Goal: Information Seeking & Learning: Learn about a topic

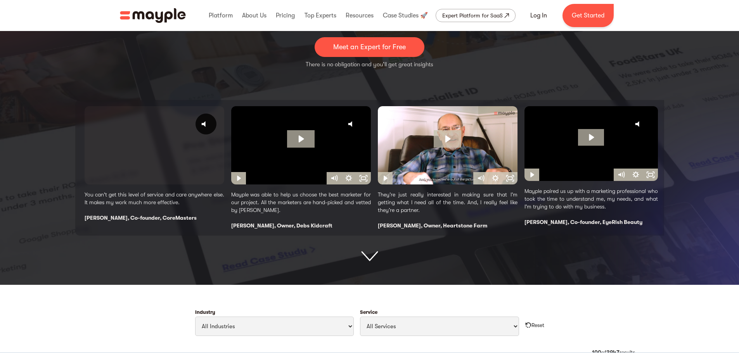
scroll to position [94, 0]
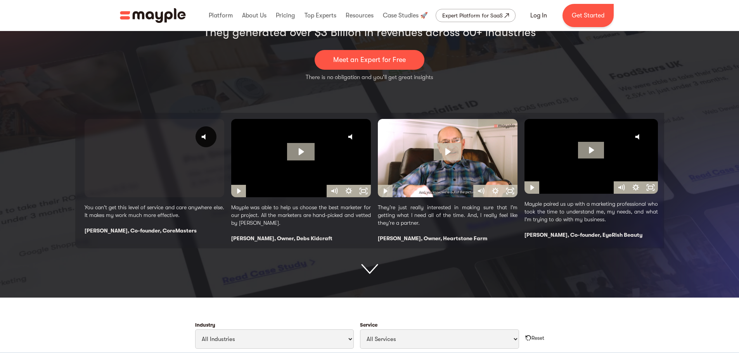
click at [363, 271] on img at bounding box center [369, 270] width 17 height 10
click at [363, 271] on img at bounding box center [369, 269] width 17 height 10
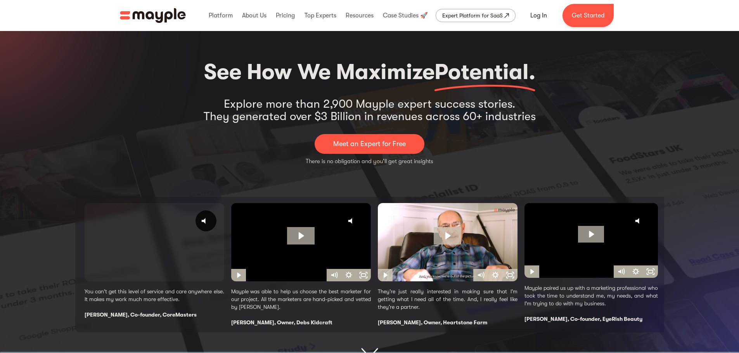
scroll to position [39, 0]
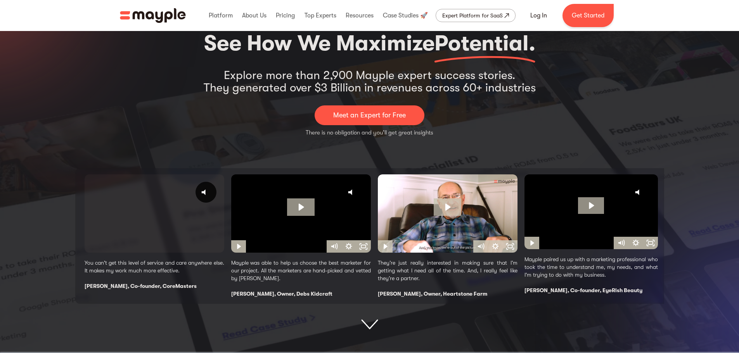
click at [120, 283] on div "[PERSON_NAME], Co-founder, CoreMasters" at bounding box center [155, 286] width 140 height 8
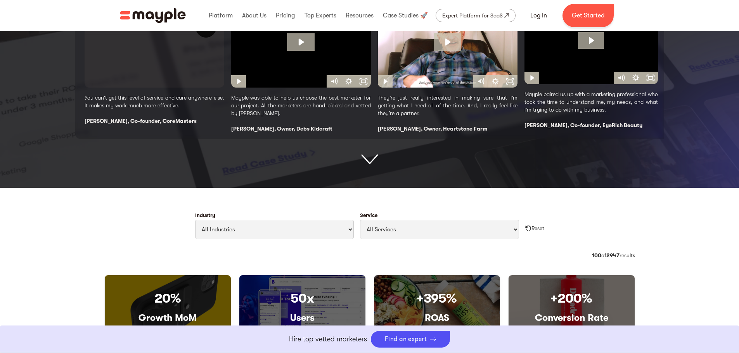
scroll to position [116, 0]
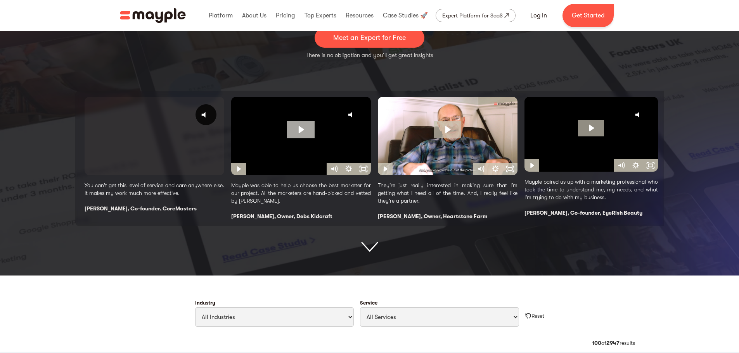
click at [304, 128] on icon "Play Video: Debora UHD" at bounding box center [300, 129] width 27 height 17
click at [242, 166] on icon "Pause" at bounding box center [238, 169] width 15 height 12
click at [263, 218] on div "[PERSON_NAME], Owner, Debs Kidcraft" at bounding box center [301, 217] width 140 height 8
click at [287, 218] on div "[PERSON_NAME], Owner, Debs Kidcraft" at bounding box center [301, 217] width 140 height 8
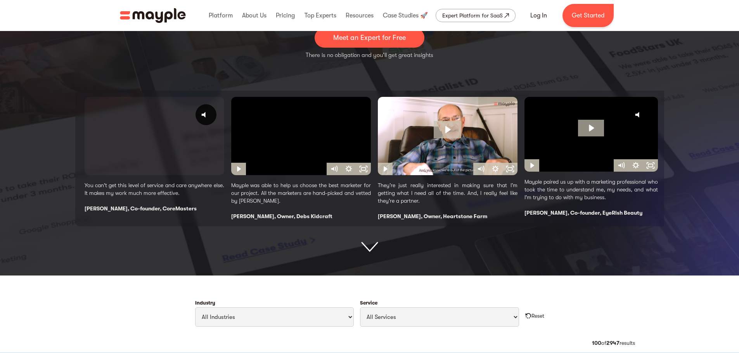
click at [293, 215] on div "[PERSON_NAME], Owner, Debs Kidcraft" at bounding box center [301, 217] width 140 height 8
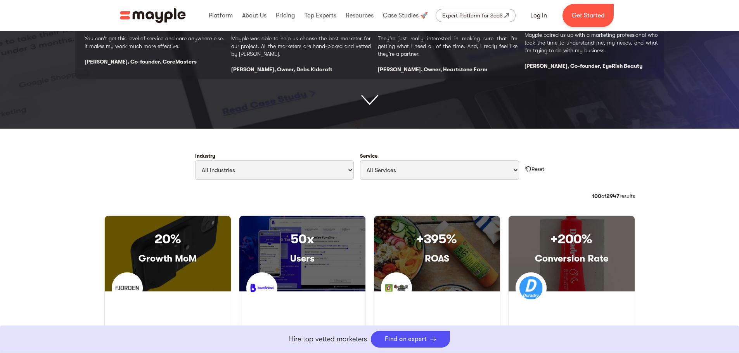
scroll to position [310, 0]
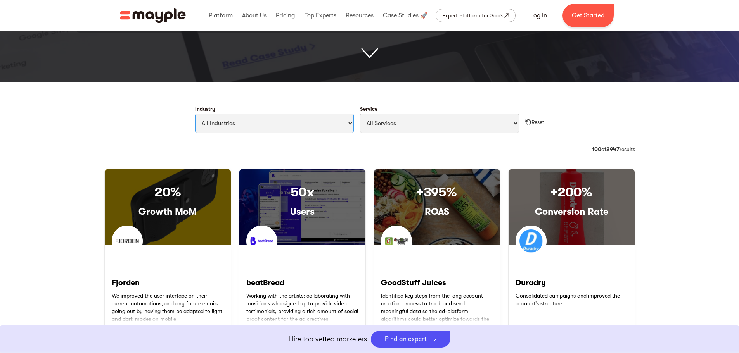
click at [313, 121] on select "All Industries Travel & Leisure Nonprofit & Government Automotive & Transportat…" at bounding box center [274, 123] width 159 height 19
click at [385, 121] on select "All Services Paid Ads Email Marketing SEO CRO Social Media Management Marketing…" at bounding box center [439, 123] width 159 height 19
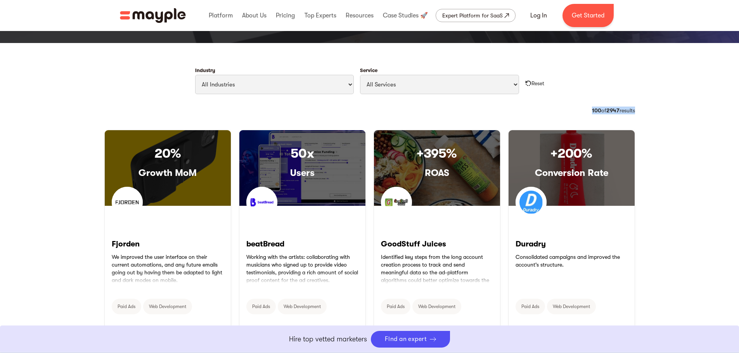
drag, startPoint x: 588, startPoint y: 110, endPoint x: 660, endPoint y: 111, distance: 72.1
